Goal: Navigation & Orientation: Find specific page/section

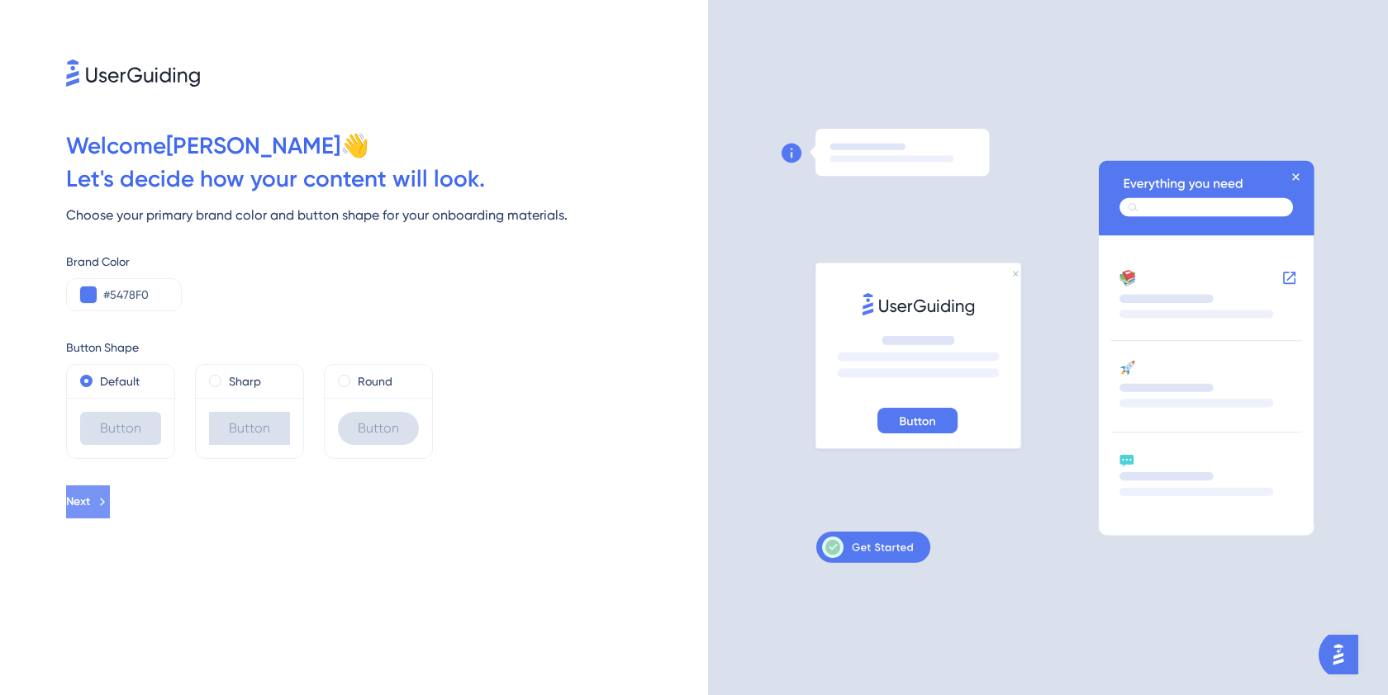
click at [110, 508] on button "Next" at bounding box center [88, 502] width 44 height 33
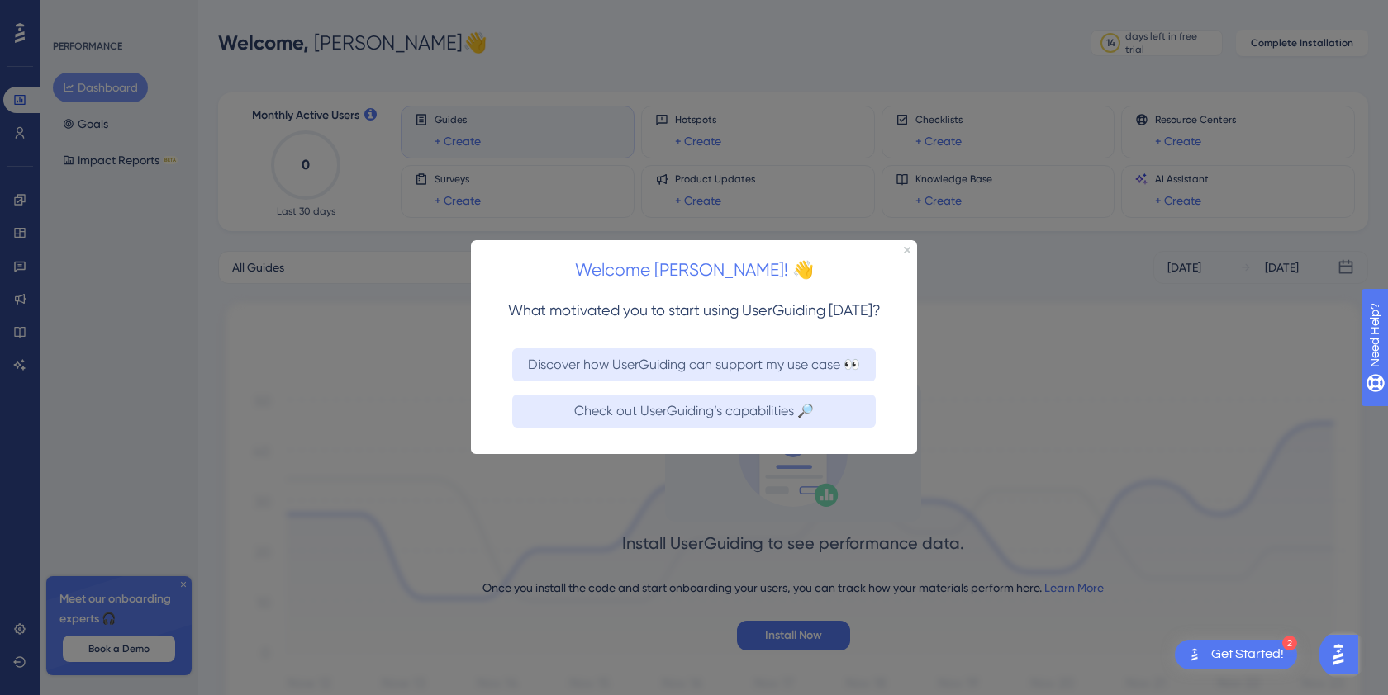
click at [901, 250] on div "Welcome [PERSON_NAME]! 👋" at bounding box center [694, 265] width 446 height 51
click at [904, 251] on icon "Close Preview" at bounding box center [907, 250] width 7 height 7
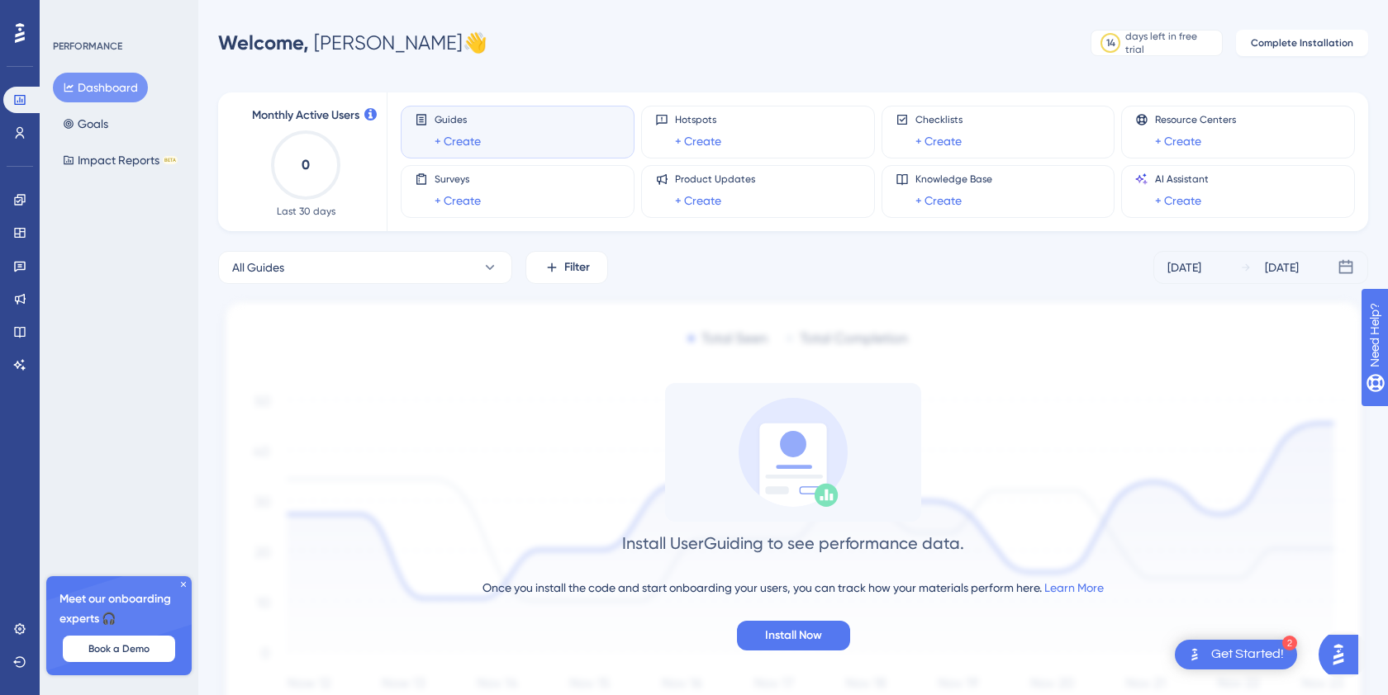
click at [184, 586] on icon at bounding box center [183, 584] width 5 height 5
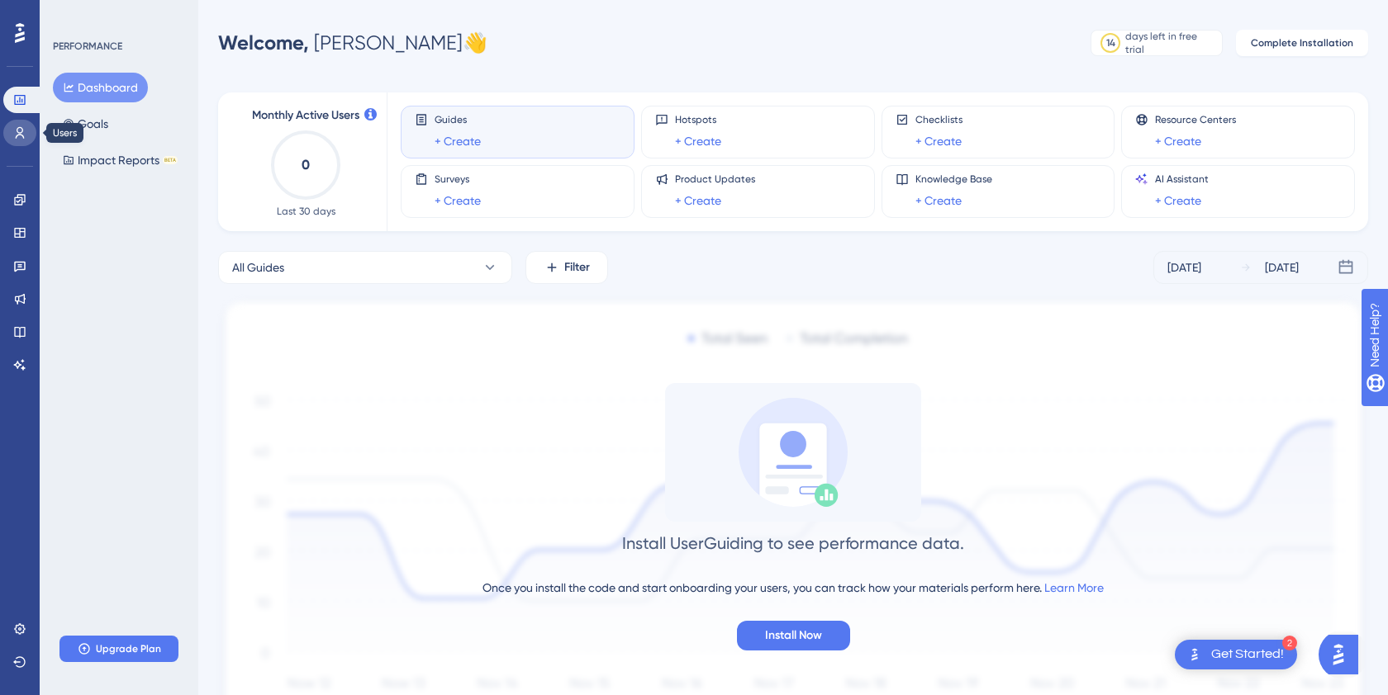
click at [24, 131] on icon at bounding box center [19, 132] width 13 height 13
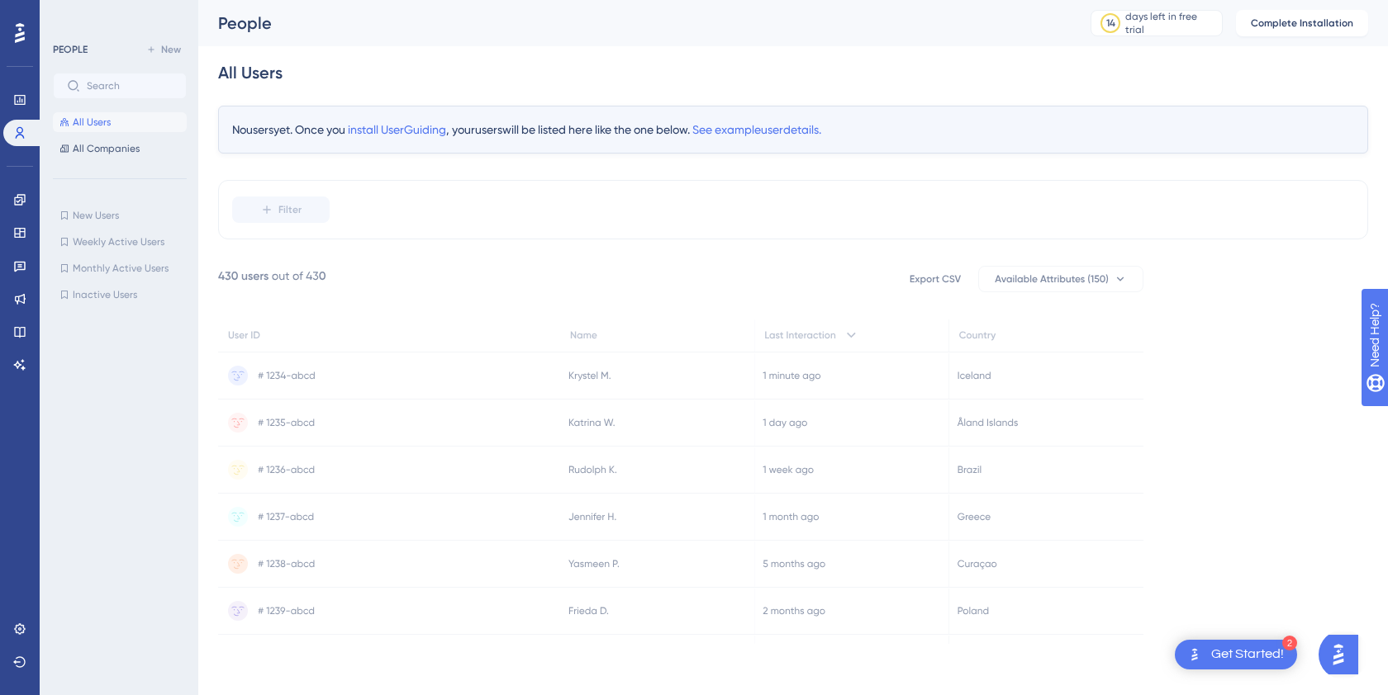
click at [491, 376] on icon at bounding box center [389, 376] width 342 height 46
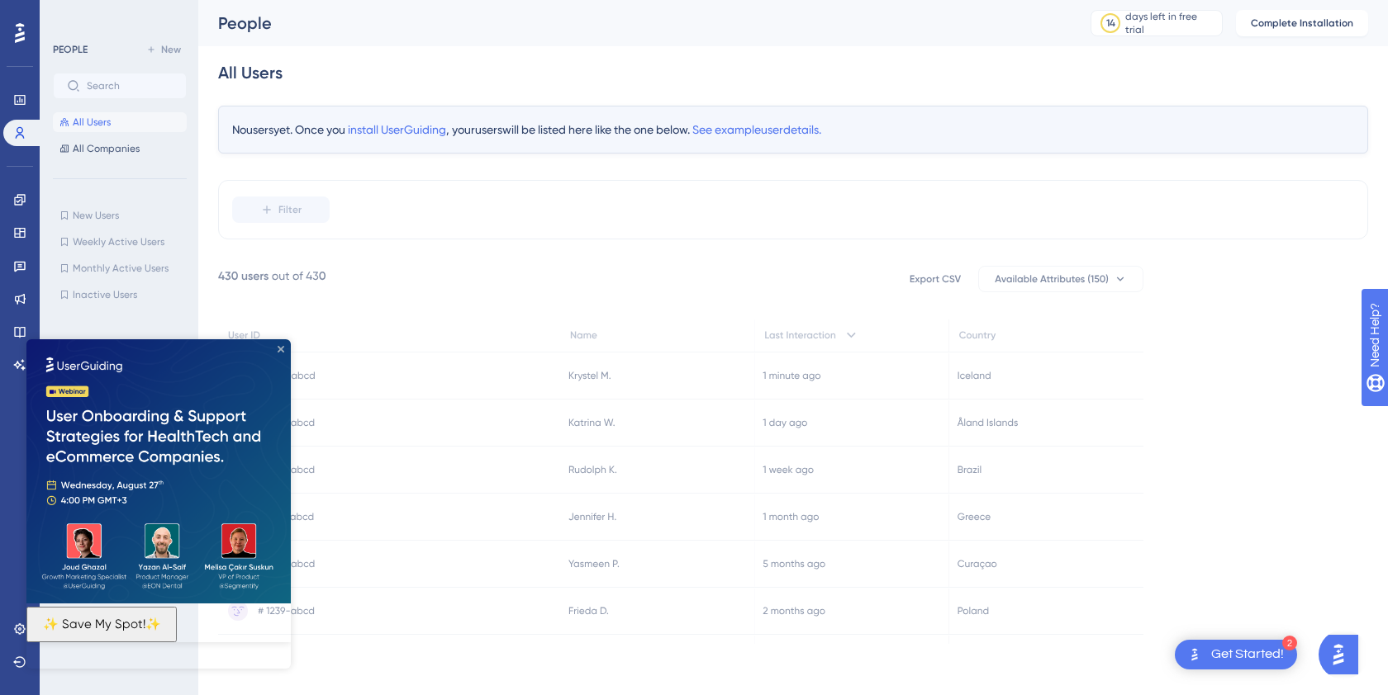
click at [279, 346] on icon "Close Preview" at bounding box center [281, 349] width 7 height 7
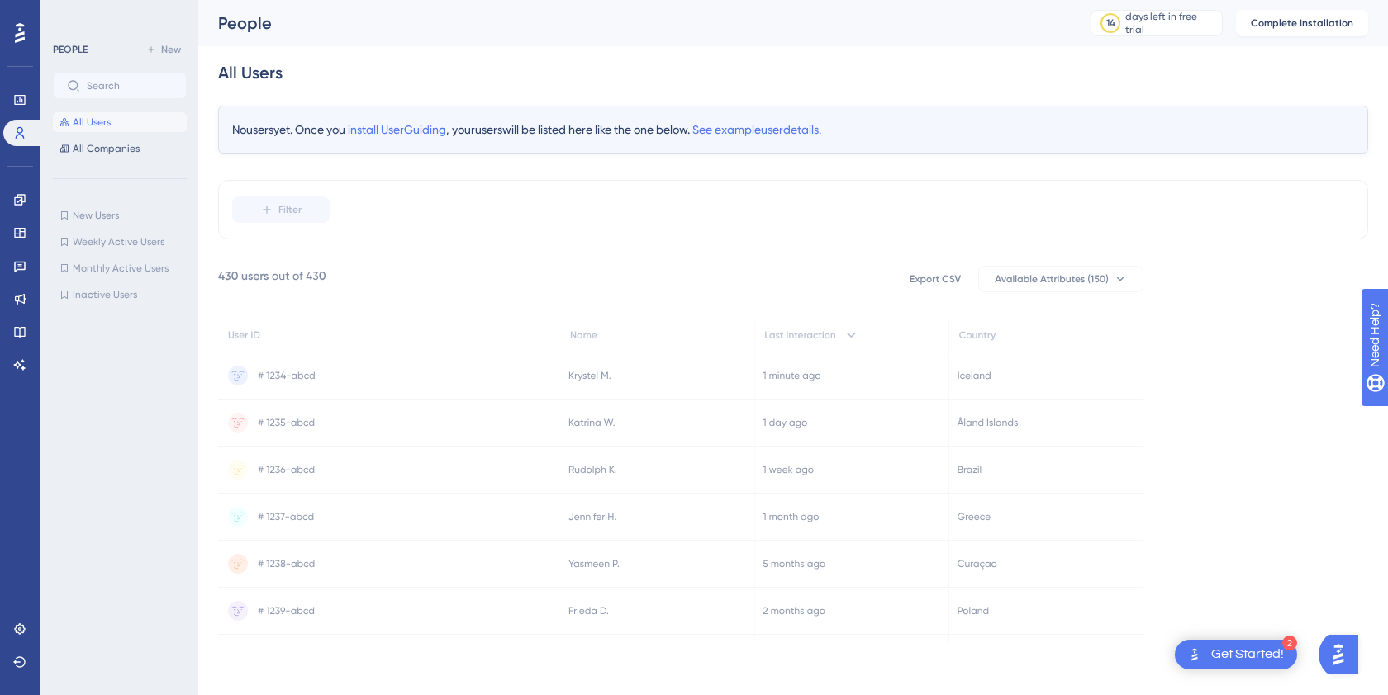
scroll to position [2, 0]
click at [1022, 133] on div "No users yet. Once you install UserGuiding , your users will be listed here lik…" at bounding box center [793, 128] width 1150 height 48
